Goal: Navigation & Orientation: Find specific page/section

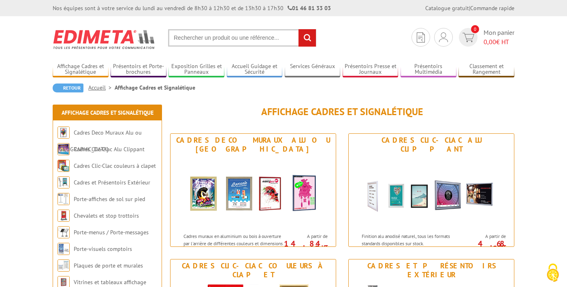
click at [110, 38] on img at bounding box center [104, 39] width 103 height 30
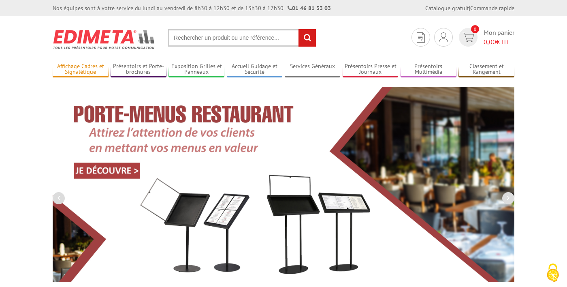
click at [81, 72] on link "Affichage Cadres et Signalétique" at bounding box center [81, 69] width 56 height 13
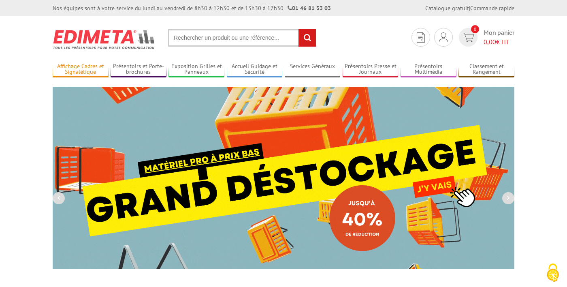
click at [76, 73] on link "Affichage Cadres et Signalétique" at bounding box center [81, 69] width 56 height 13
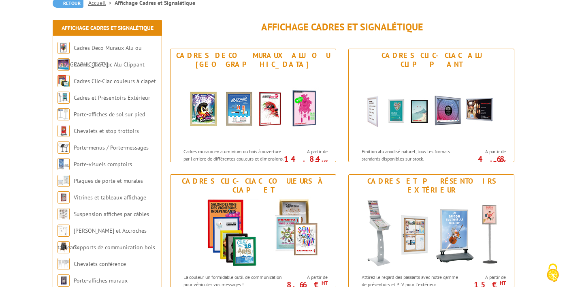
scroll to position [86, 0]
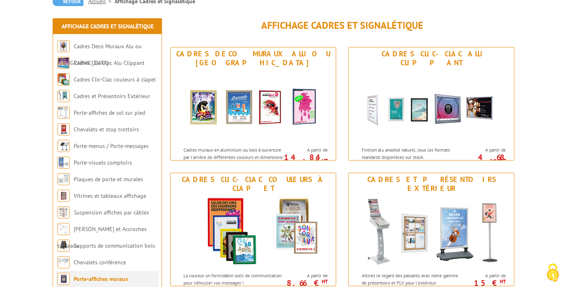
click at [111, 279] on link "Porte-affiches muraux" at bounding box center [101, 278] width 54 height 7
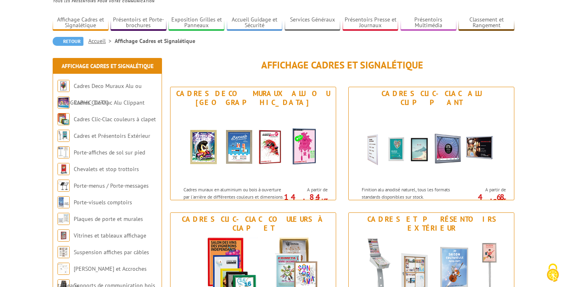
scroll to position [28, 0]
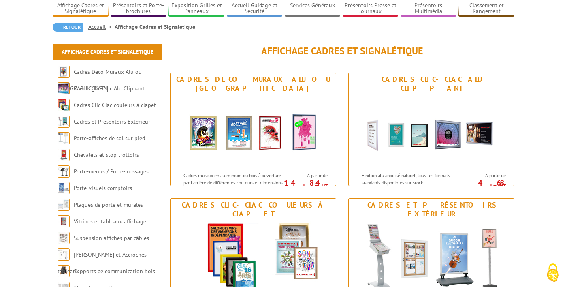
scroll to position [70, 0]
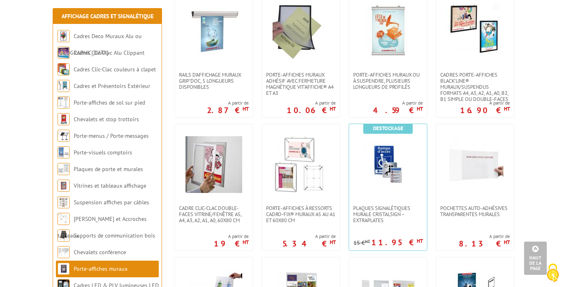
scroll to position [316, 0]
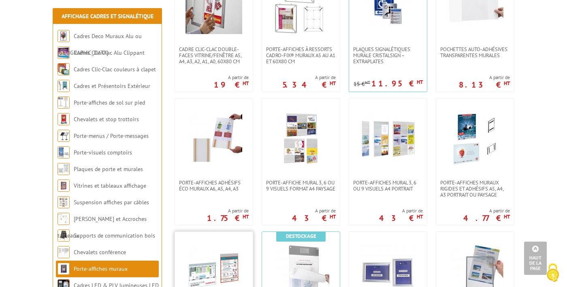
click at [226, 275] on img at bounding box center [213, 272] width 57 height 57
